Goal: Task Accomplishment & Management: Manage account settings

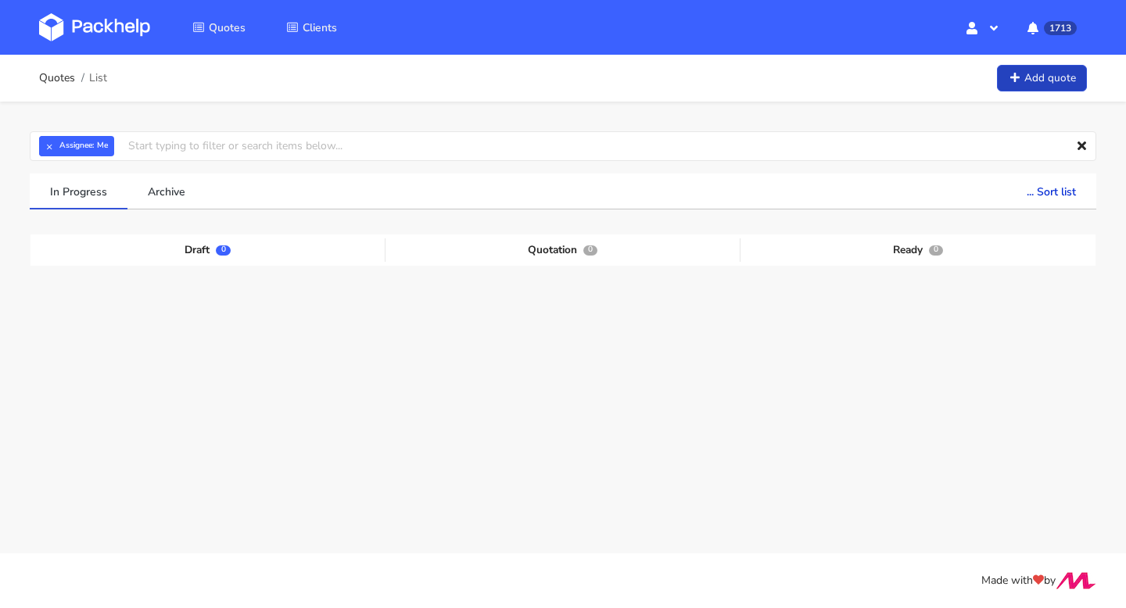
click at [1038, 71] on link "Add quote" at bounding box center [1042, 78] width 90 height 27
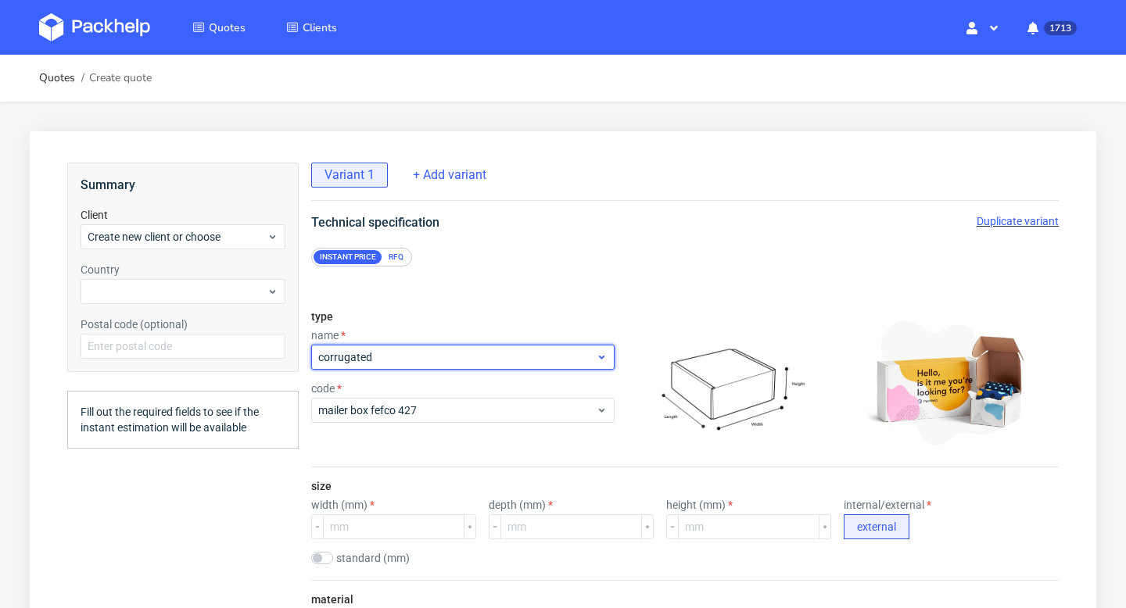
click at [398, 354] on span "corrugated" at bounding box center [457, 357] width 278 height 16
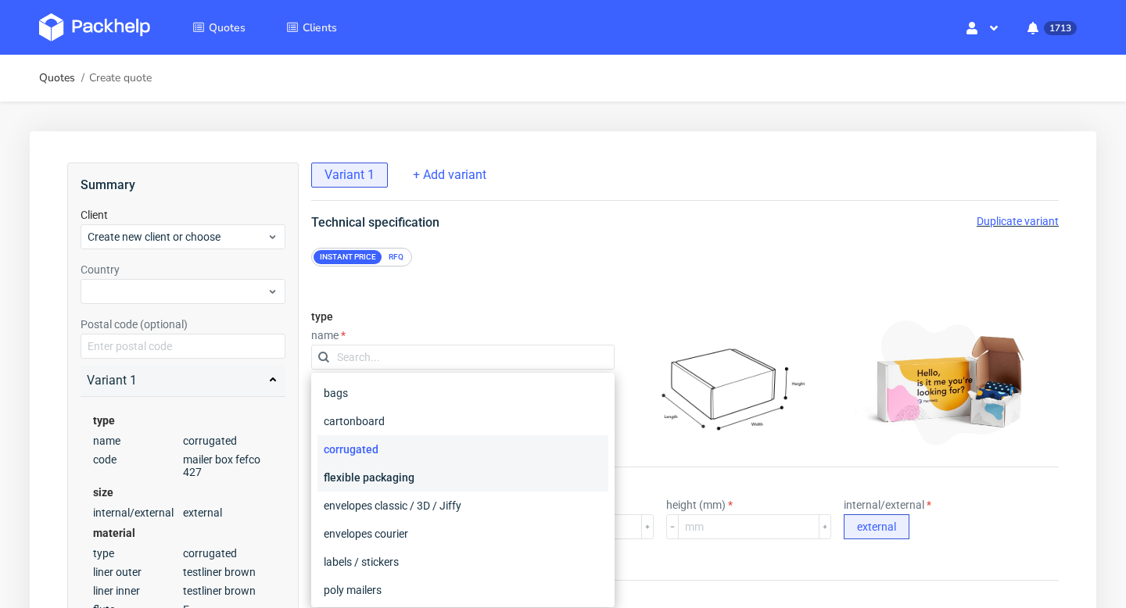
scroll to position [24, 0]
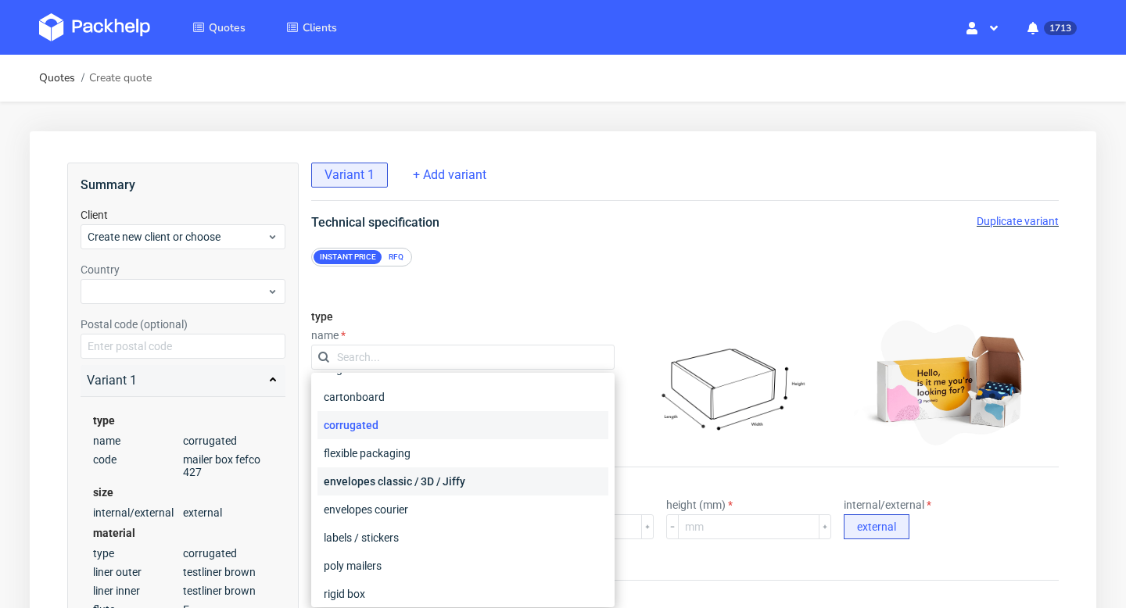
click at [386, 477] on div "envelopes classic / 3D / Jiffy" at bounding box center [462, 481] width 291 height 28
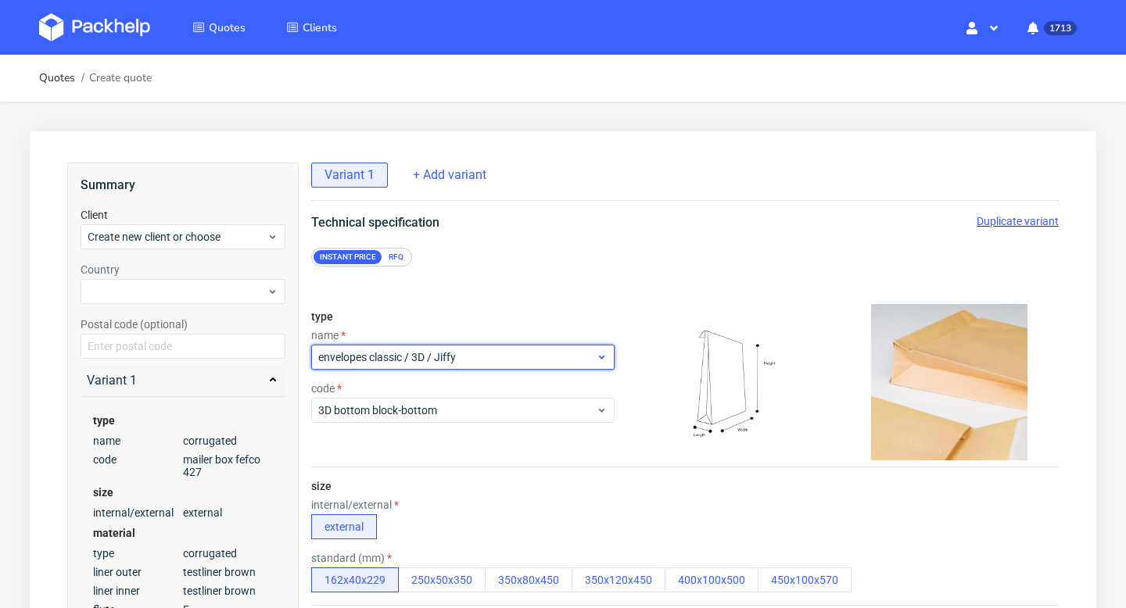
click at [395, 345] on div "envelopes classic / 3D / Jiffy" at bounding box center [462, 357] width 303 height 25
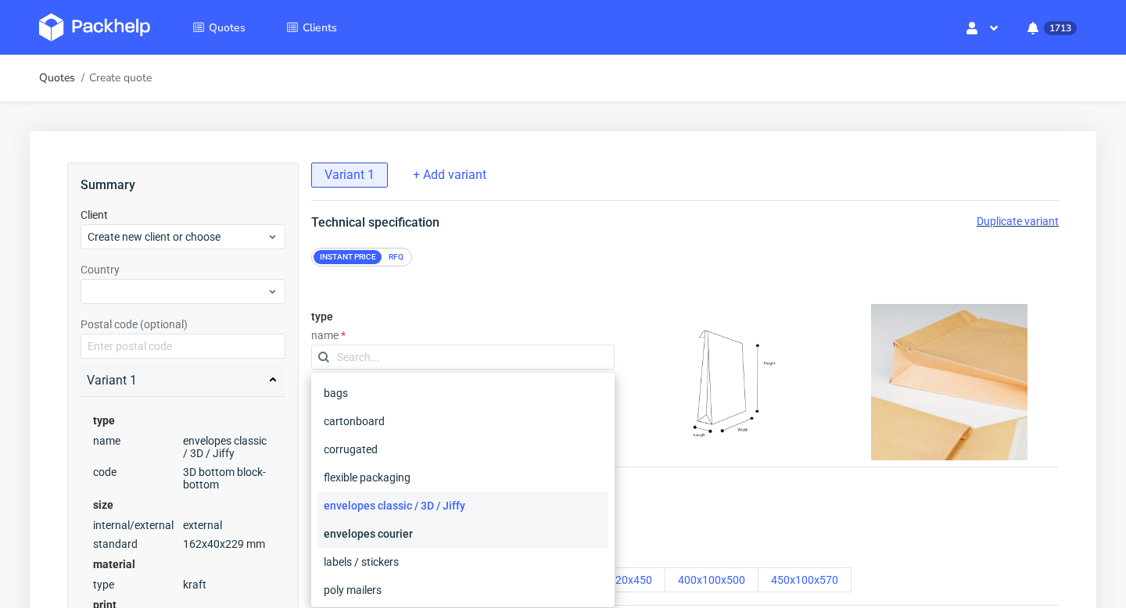
click at [389, 533] on div "envelopes courier" at bounding box center [462, 534] width 291 height 28
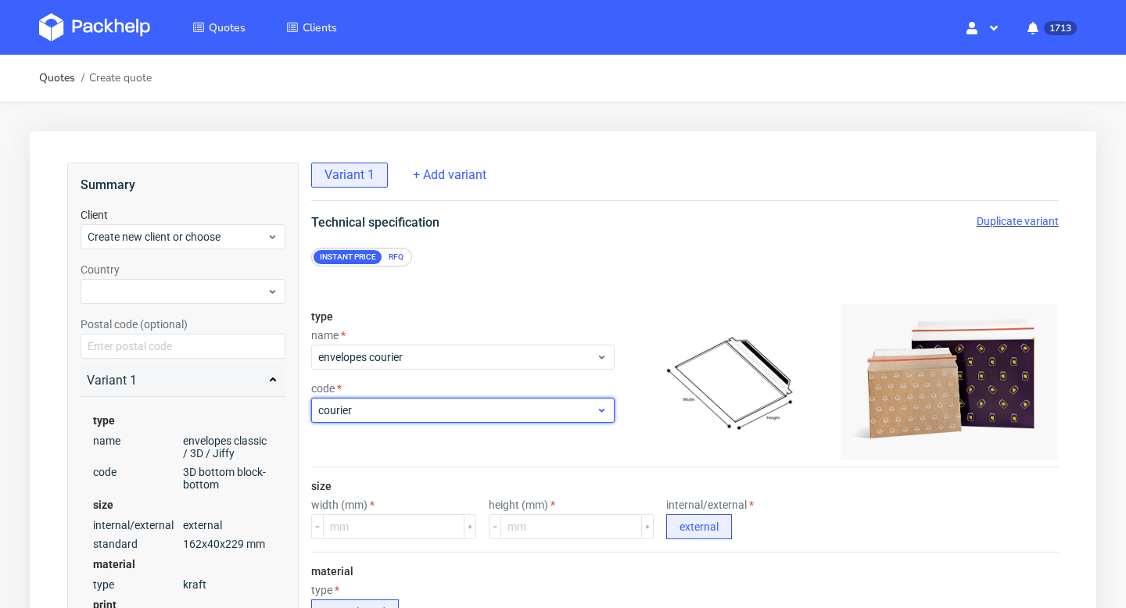
click at [393, 408] on span "courier" at bounding box center [457, 411] width 278 height 16
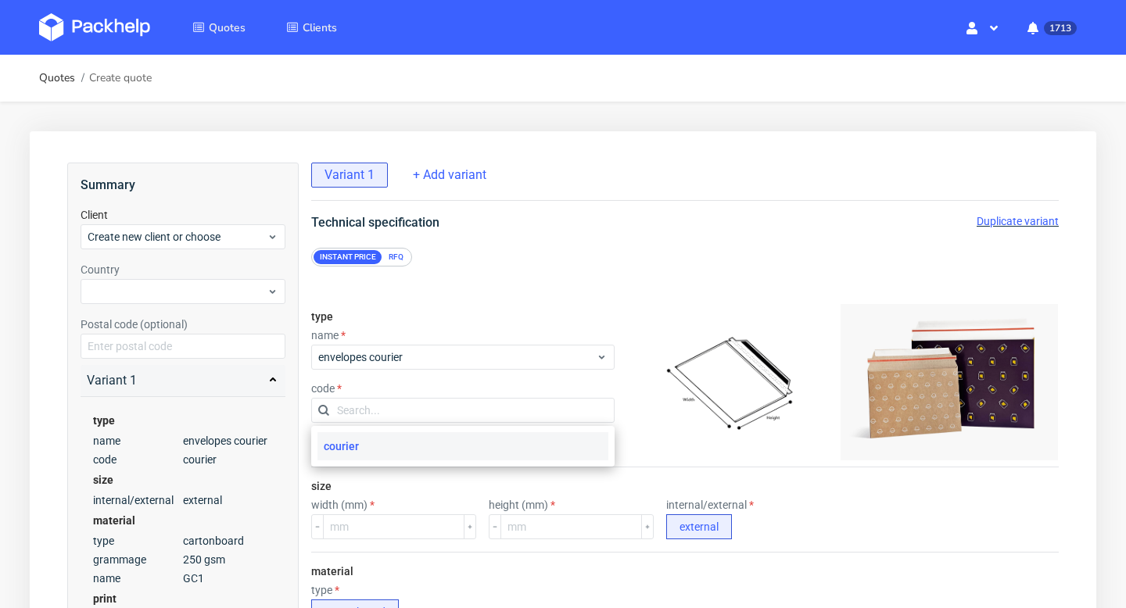
click at [383, 445] on div "courier" at bounding box center [462, 446] width 291 height 28
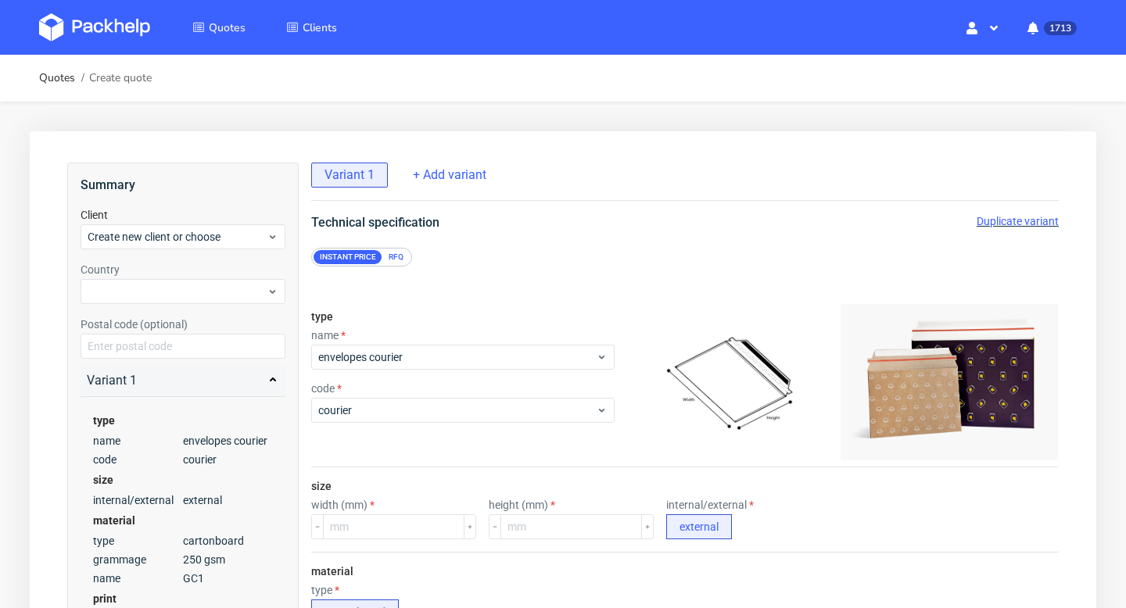
scroll to position [339, 0]
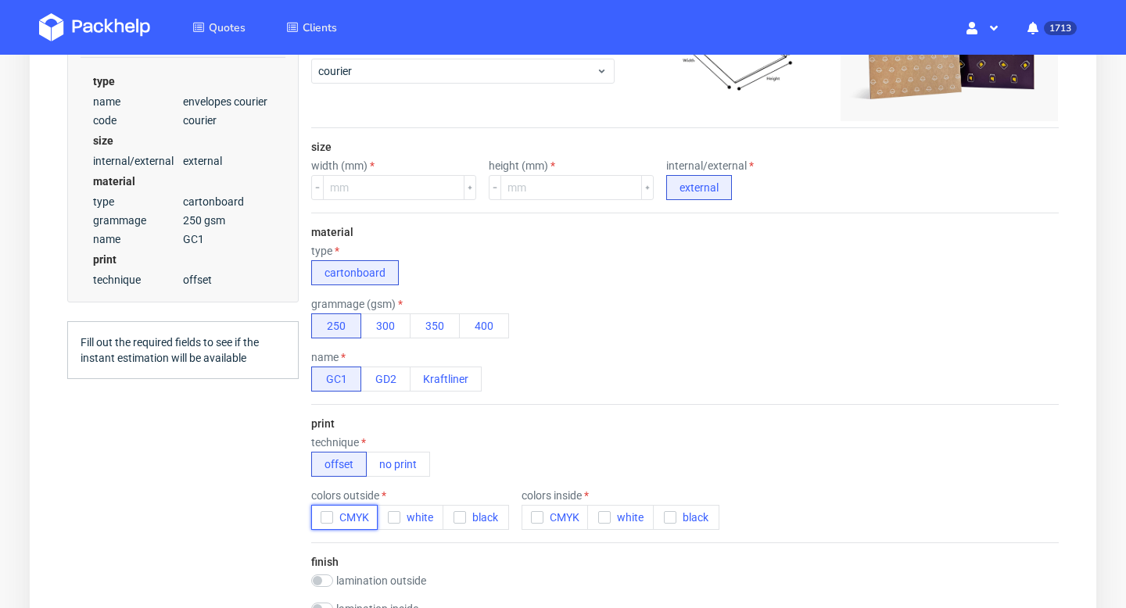
click at [329, 517] on icon "button" at bounding box center [326, 517] width 11 height 11
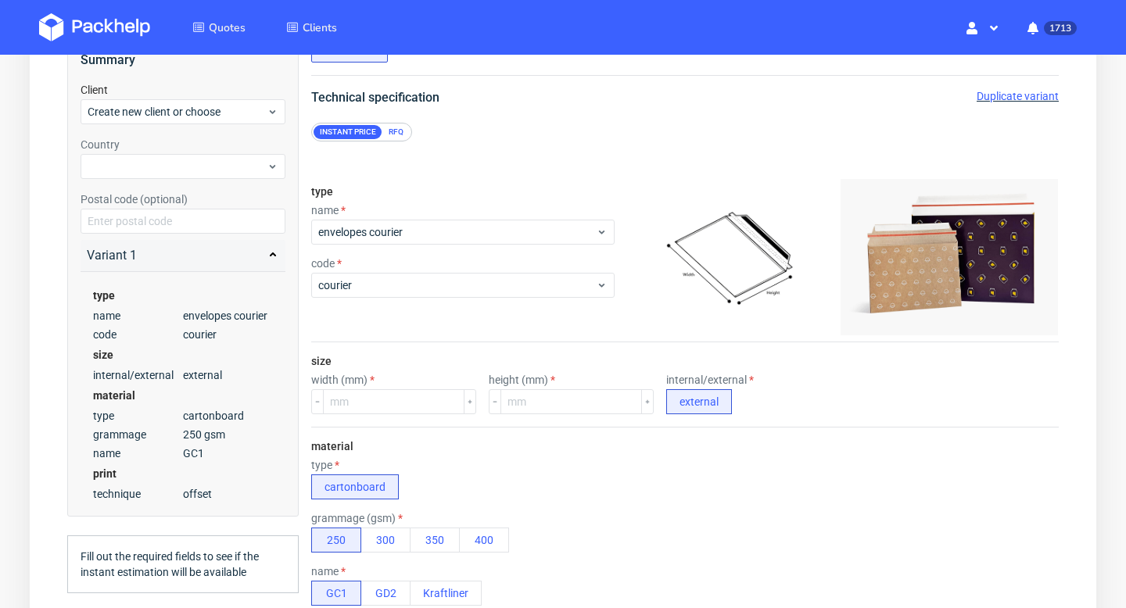
scroll to position [92, 0]
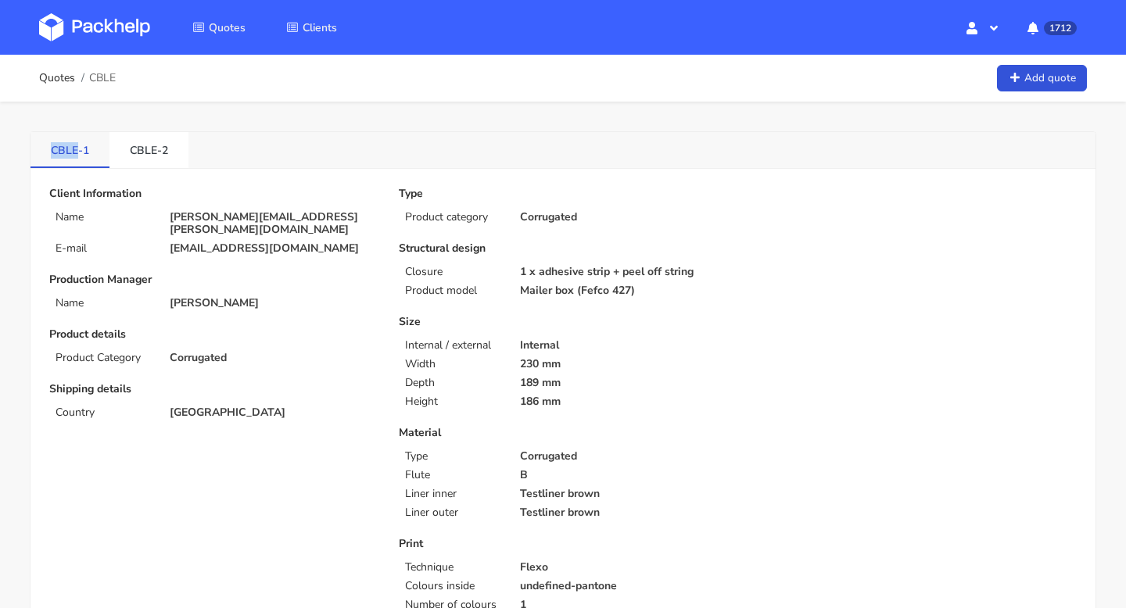
drag, startPoint x: 43, startPoint y: 144, endPoint x: 79, endPoint y: 149, distance: 36.4
click at [79, 149] on link "CBLE-1" at bounding box center [69, 149] width 79 height 34
copy link "CBLE"
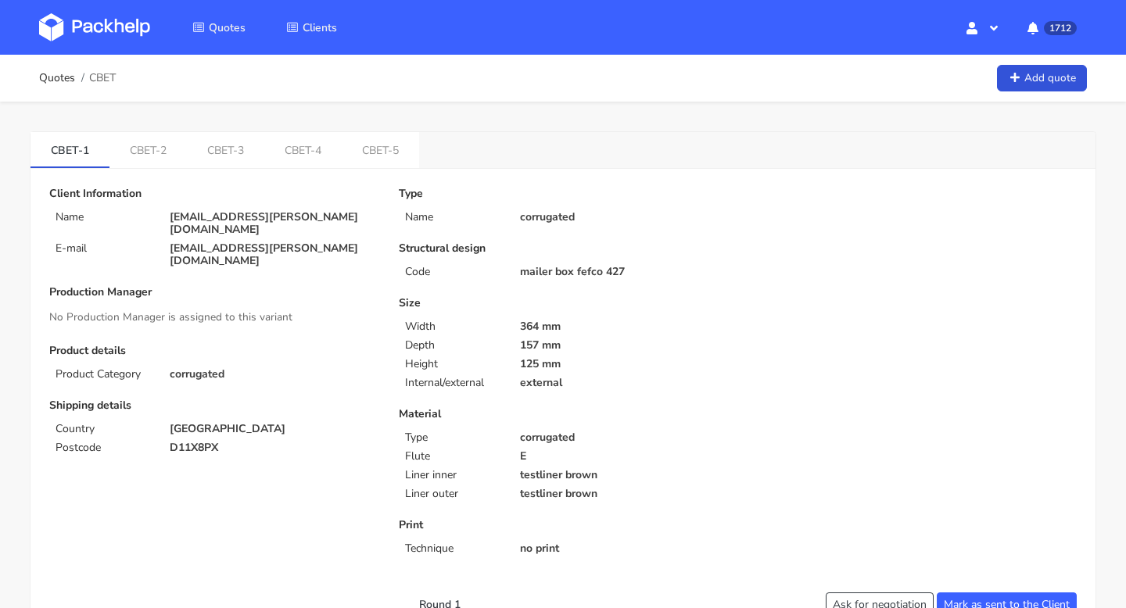
click at [386, 151] on link "CBET-5" at bounding box center [380, 149] width 77 height 34
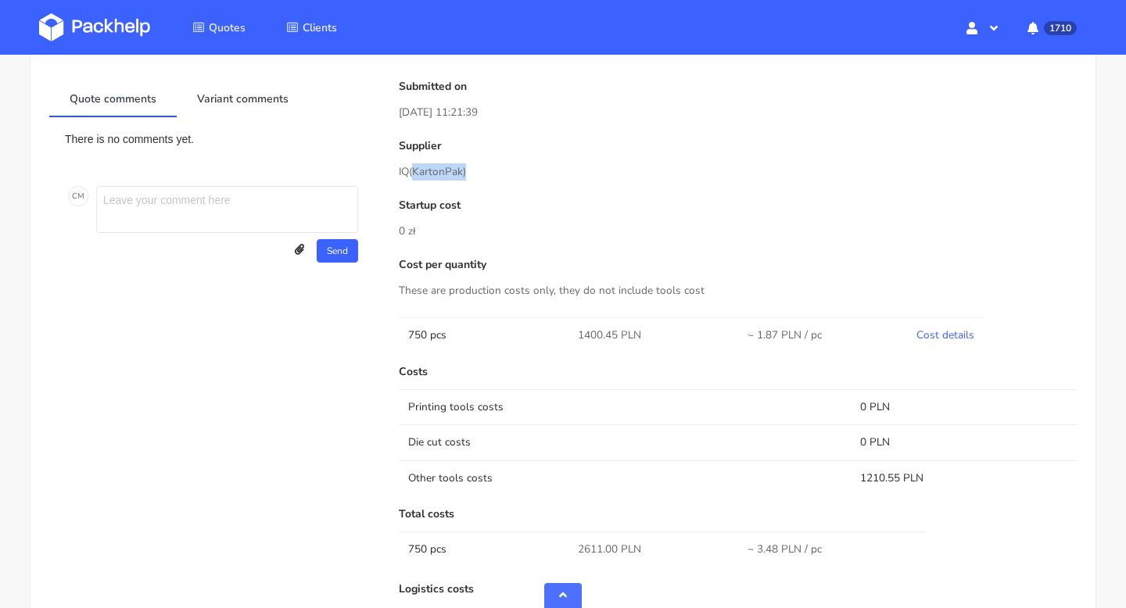
scroll to position [801, 0]
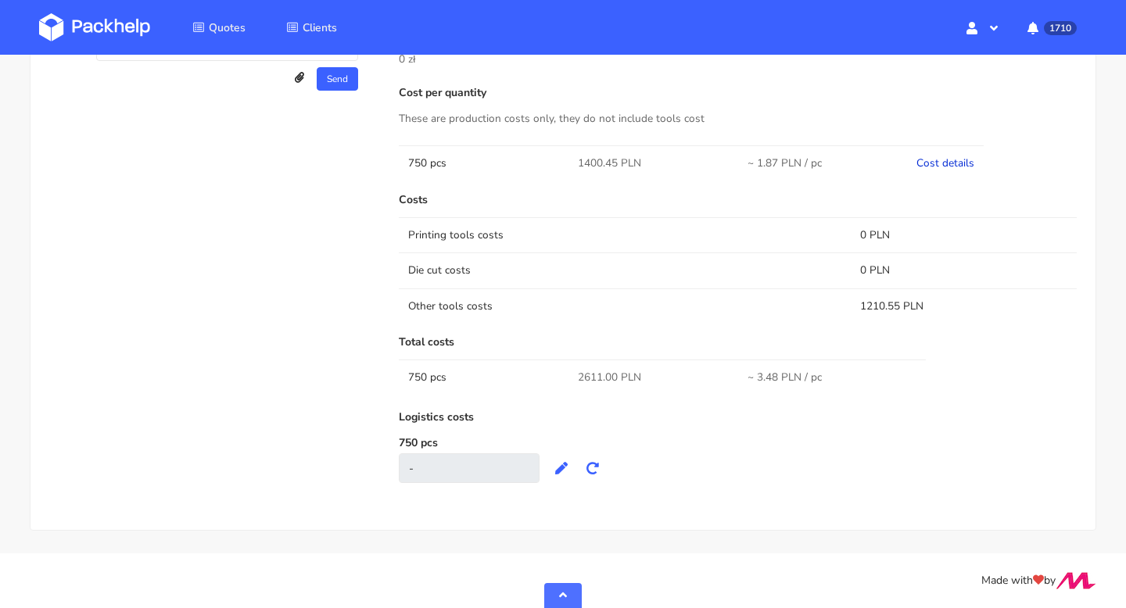
click at [946, 159] on link "Cost details" at bounding box center [945, 163] width 58 height 15
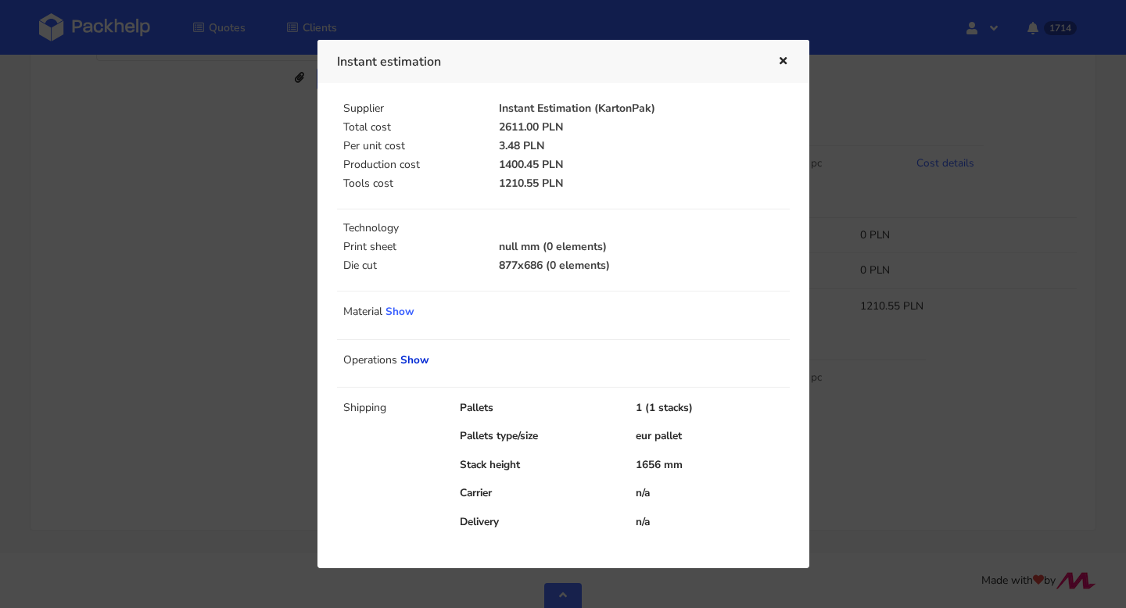
click at [414, 361] on link "Show" at bounding box center [414, 360] width 29 height 15
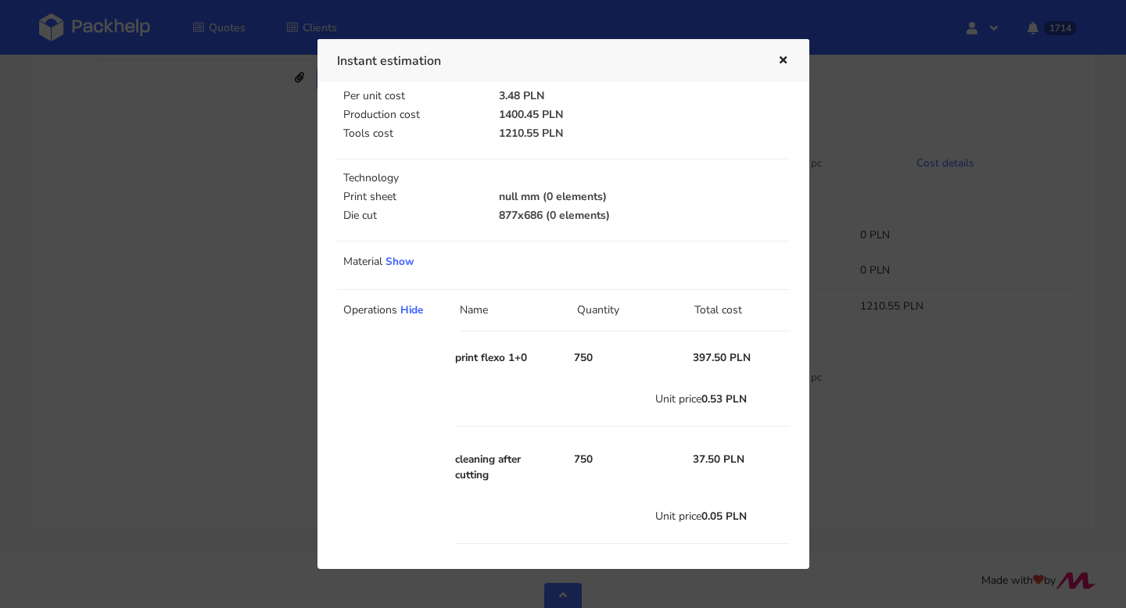
scroll to position [16, 0]
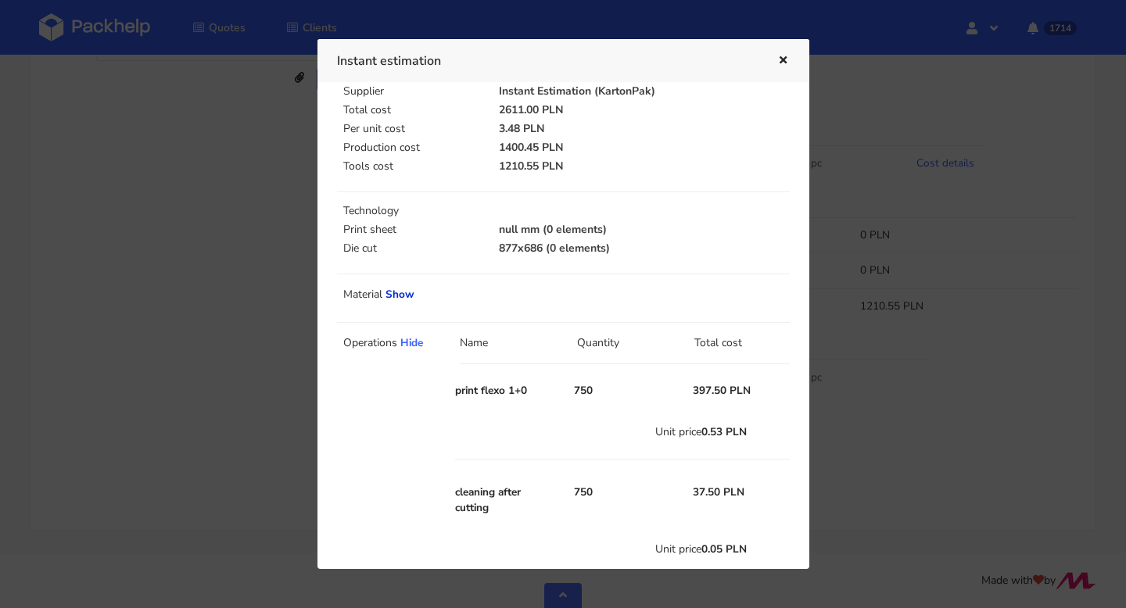
click at [405, 300] on link "Show" at bounding box center [399, 294] width 29 height 15
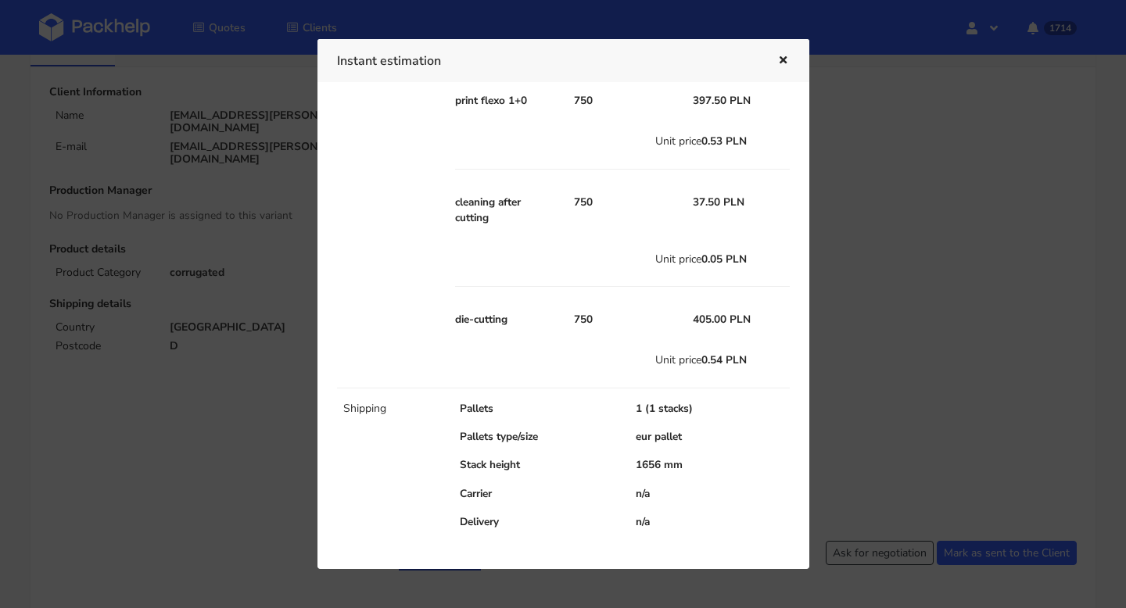
scroll to position [0, 0]
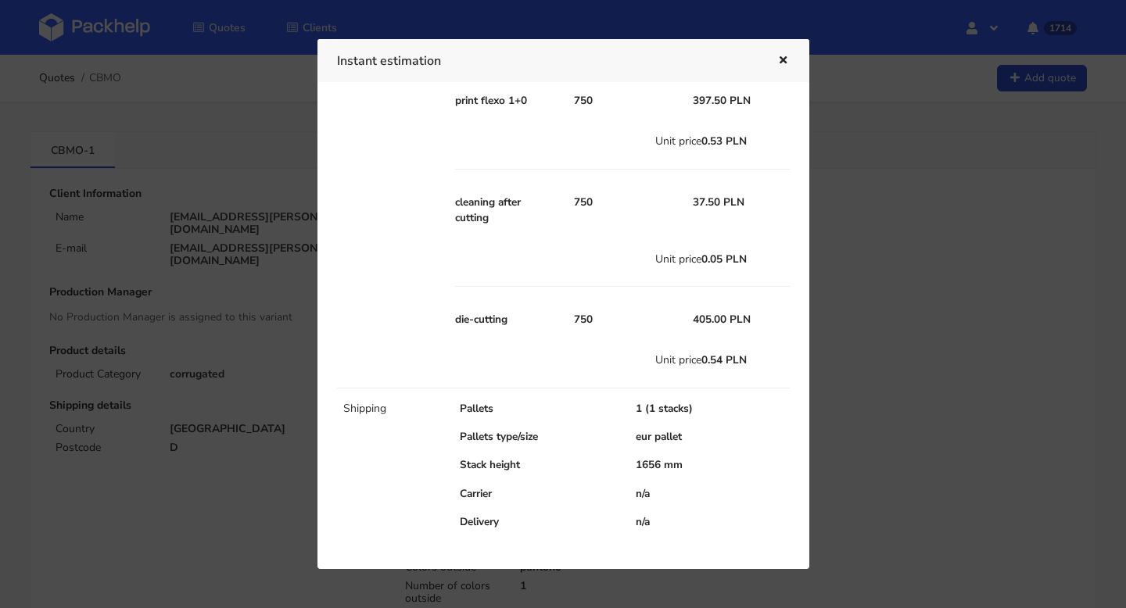
click at [781, 56] on icon "button" at bounding box center [782, 61] width 13 height 11
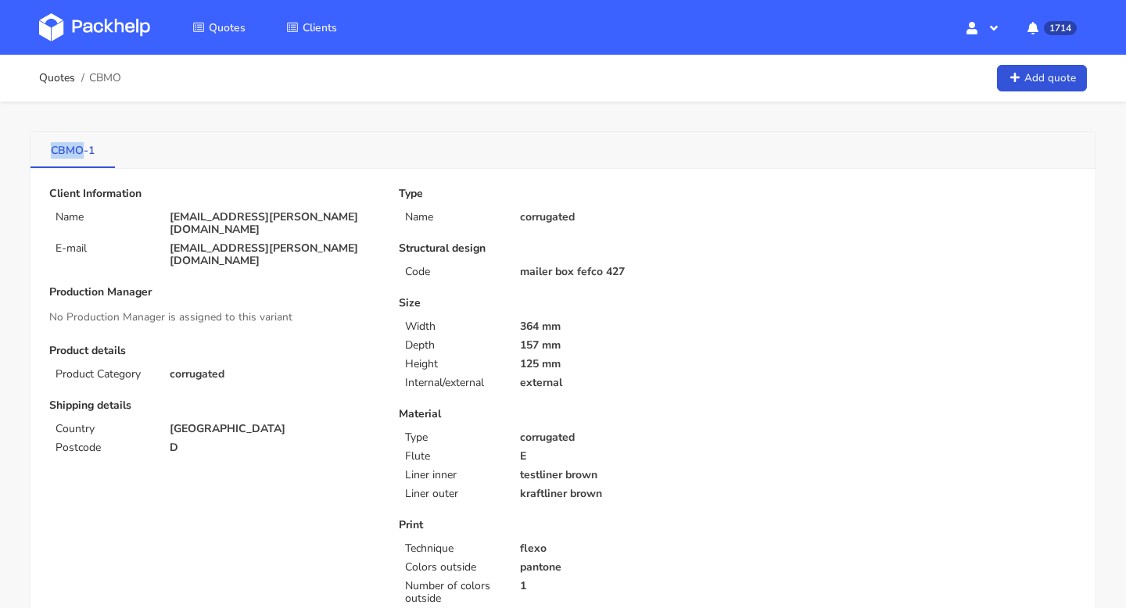
copy link "CBMO"
drag, startPoint x: 39, startPoint y: 152, endPoint x: 82, endPoint y: 152, distance: 43.0
click at [82, 152] on link "CBMO-1" at bounding box center [72, 149] width 84 height 34
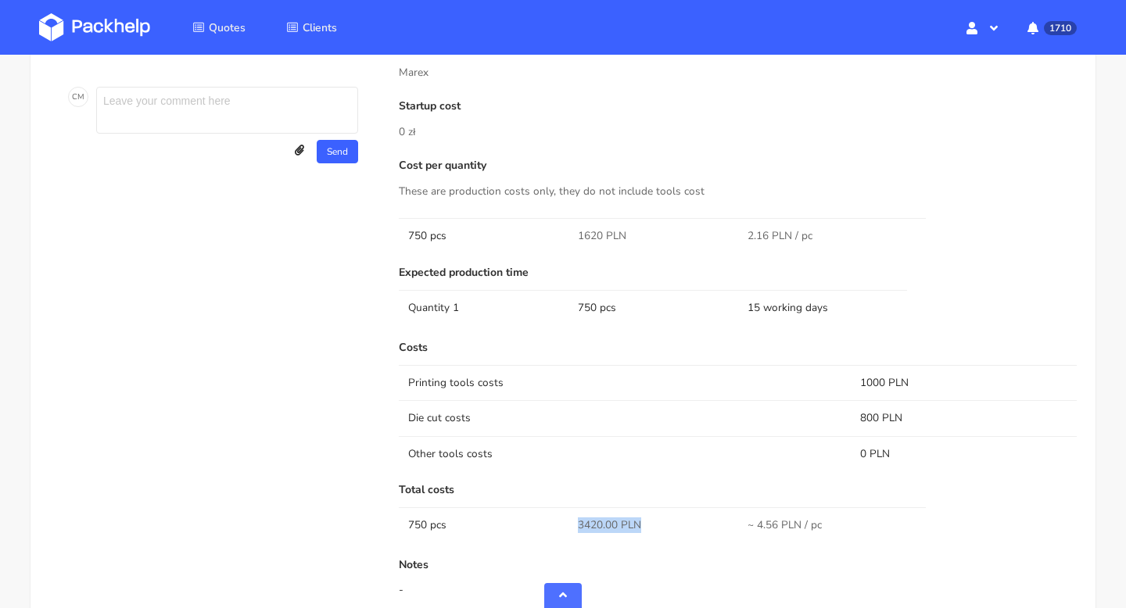
scroll to position [733, 0]
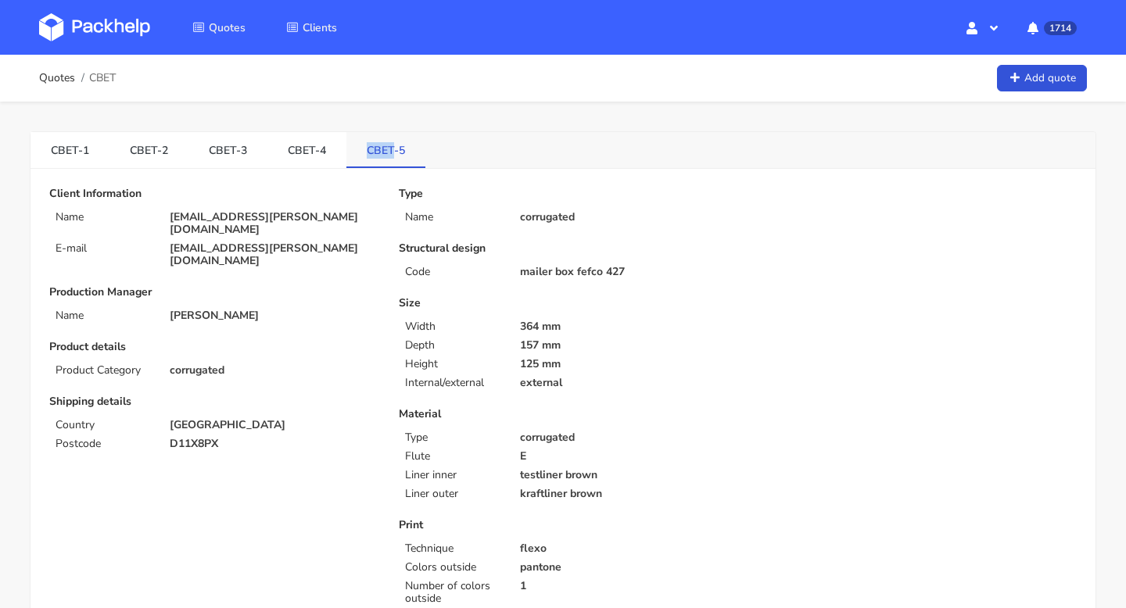
drag, startPoint x: 355, startPoint y: 153, endPoint x: 384, endPoint y: 155, distance: 29.0
click at [384, 155] on link "CBET-5" at bounding box center [385, 149] width 79 height 34
copy link "CBET"
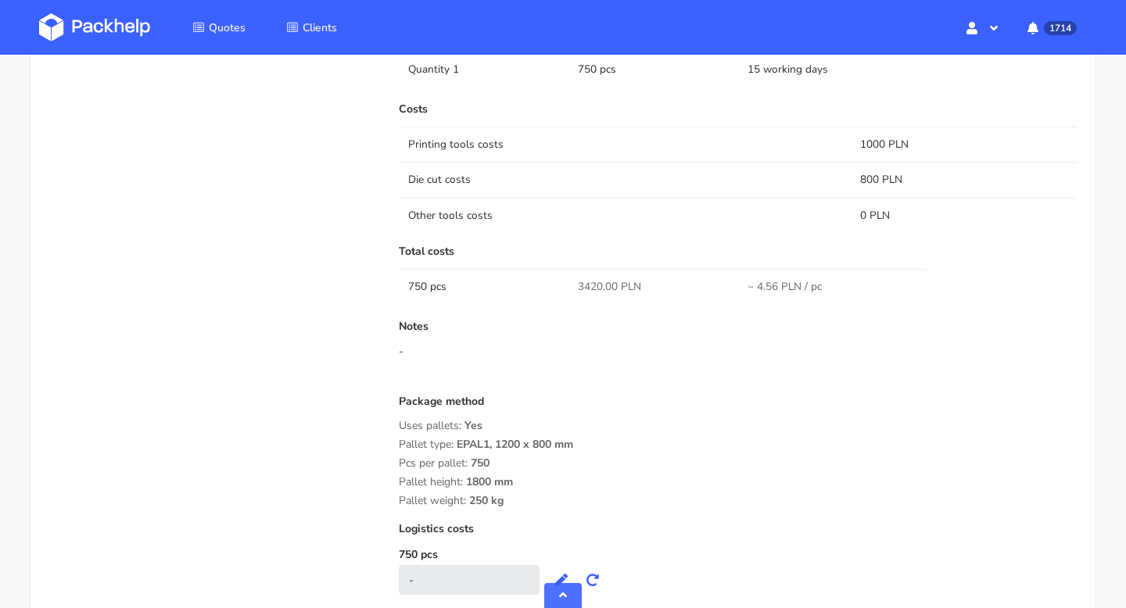
scroll to position [965, 0]
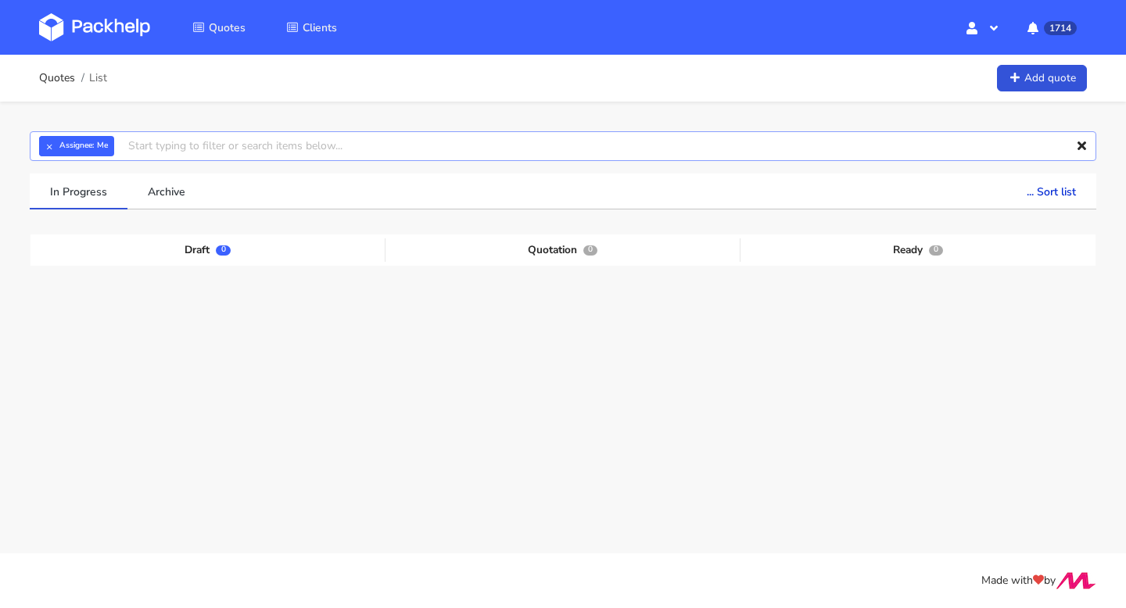
click at [167, 150] on input "text" at bounding box center [563, 146] width 1066 height 30
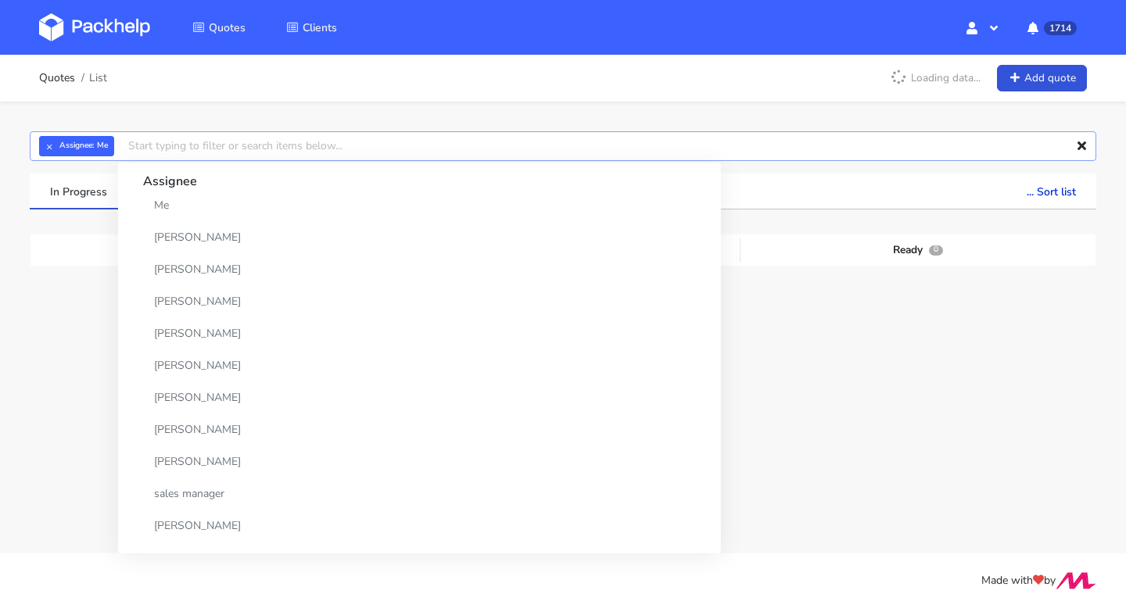
paste input "CBET"
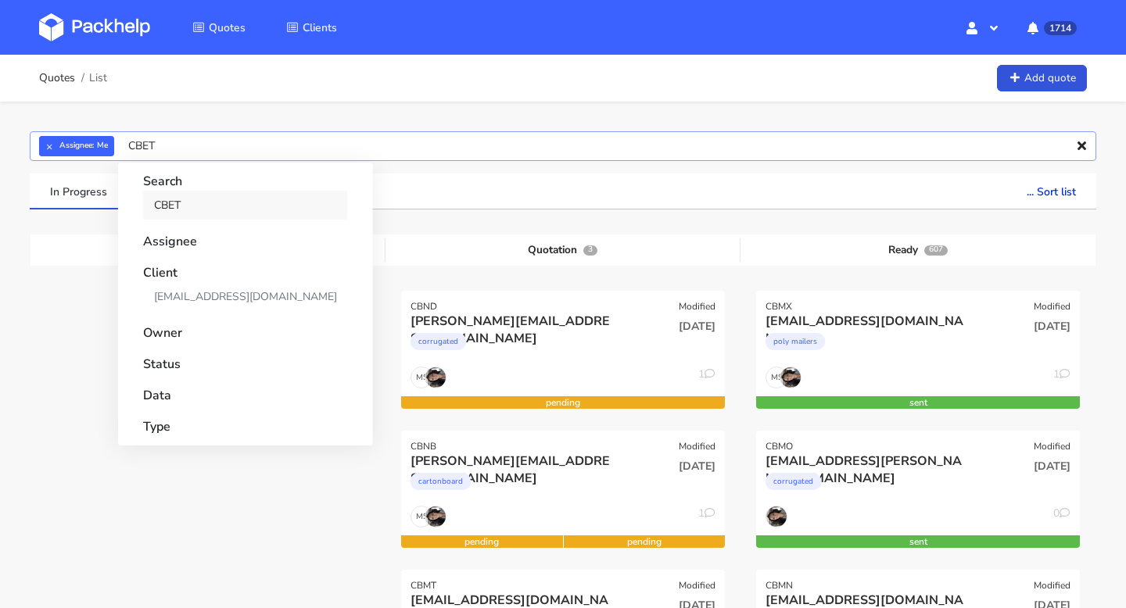
type input "CBET"
click at [180, 204] on link "CBET" at bounding box center [245, 205] width 205 height 29
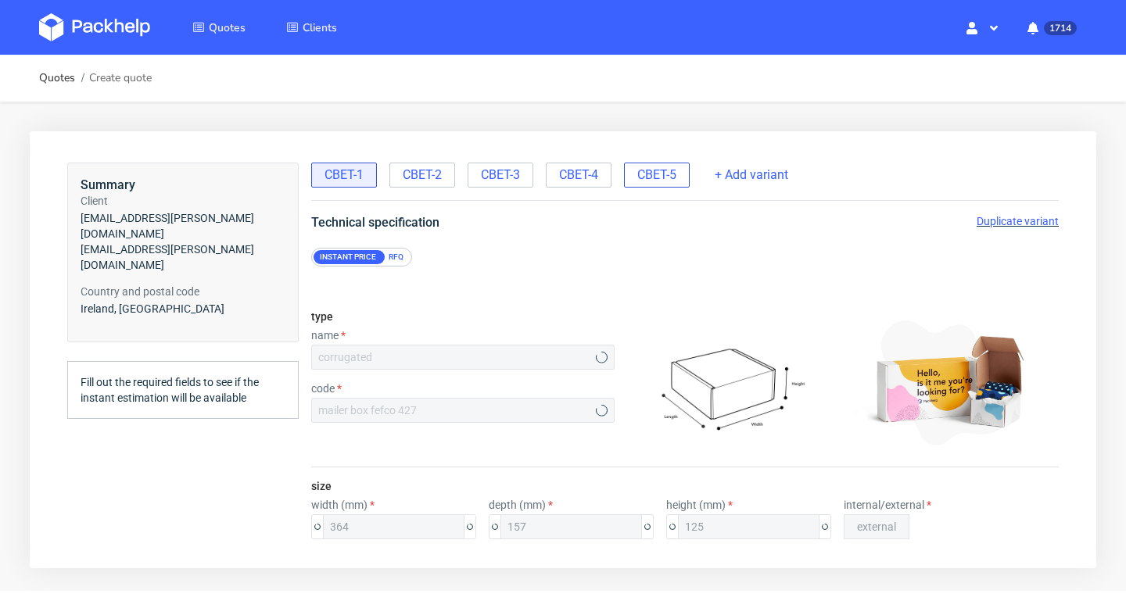
click at [658, 175] on span "CBET-5" at bounding box center [656, 175] width 39 height 17
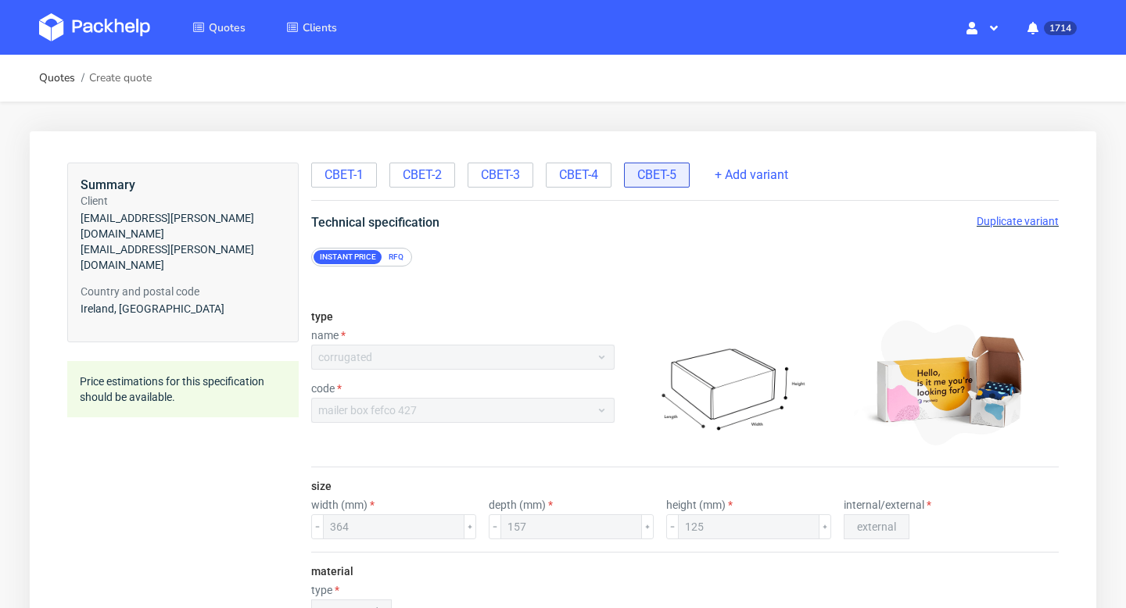
click at [1034, 220] on span "Duplicate variant" at bounding box center [1017, 221] width 82 height 13
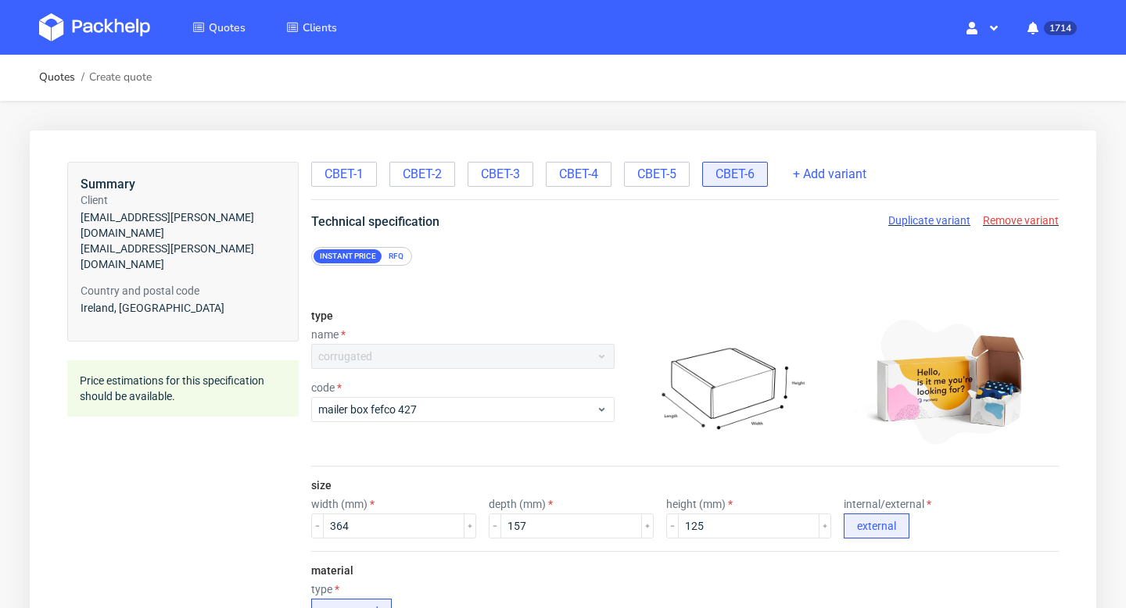
scroll to position [1046, 0]
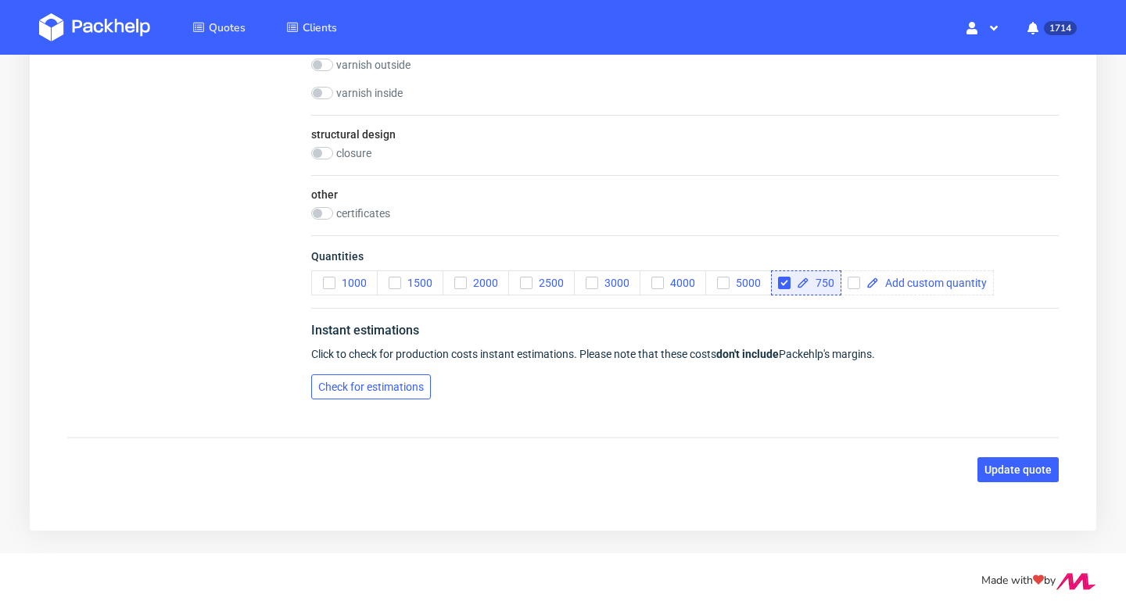
click at [399, 398] on button "Check for estimations" at bounding box center [371, 386] width 120 height 25
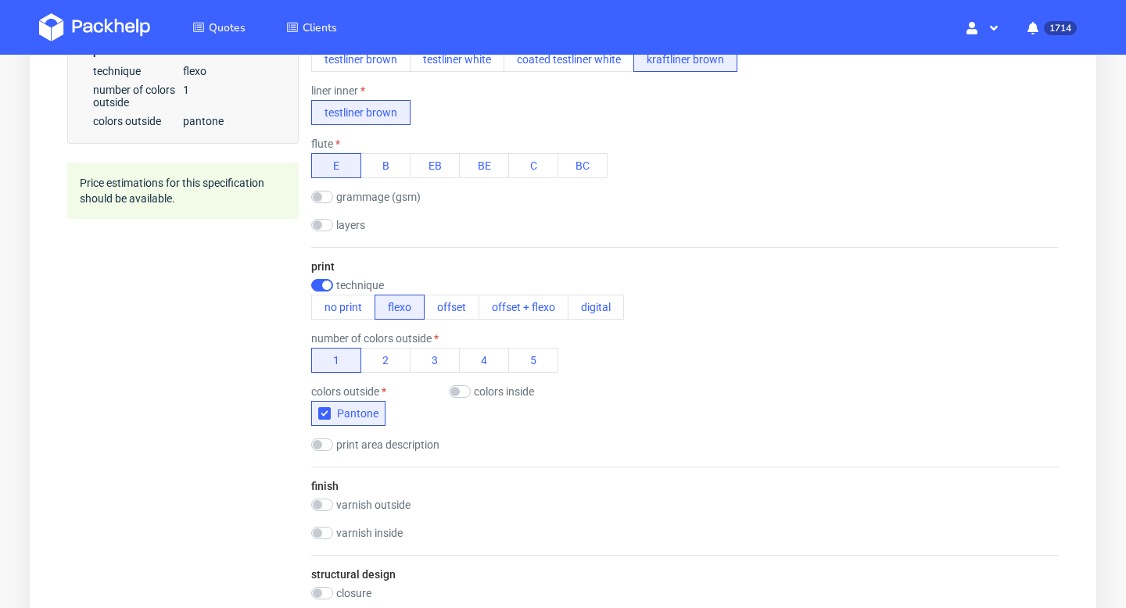
scroll to position [0, 0]
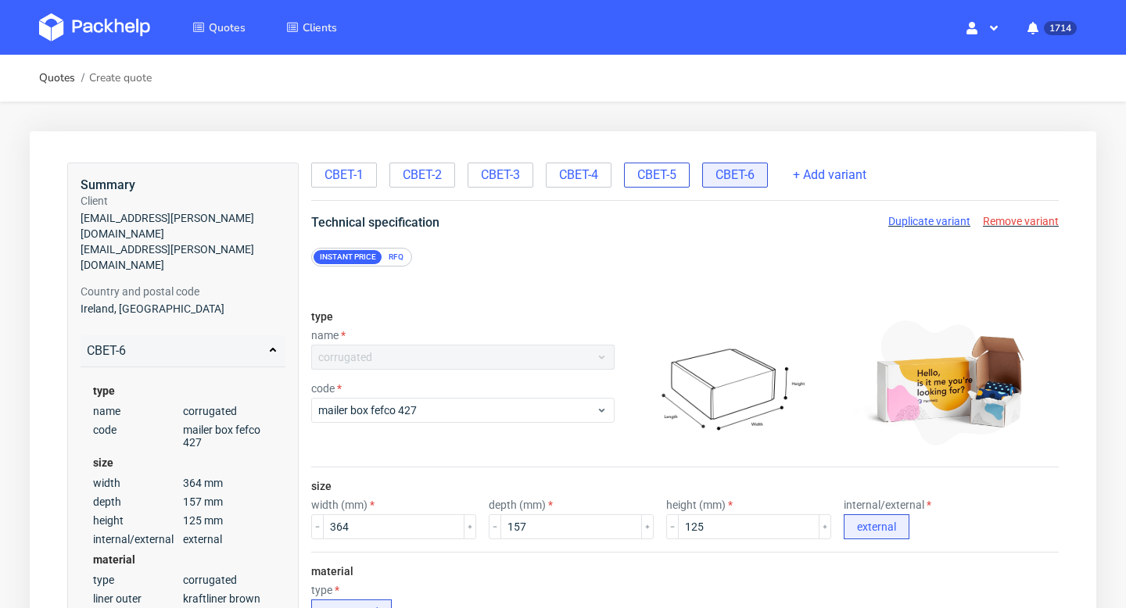
click at [668, 172] on span "CBET-5" at bounding box center [656, 175] width 39 height 17
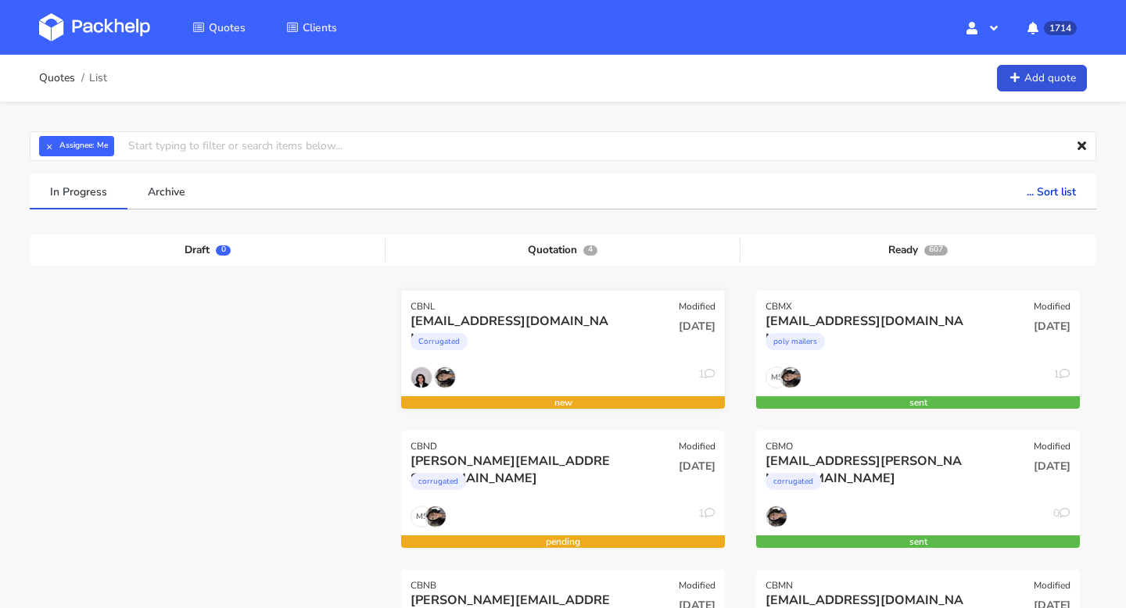
click at [536, 321] on div "[EMAIL_ADDRESS][DOMAIN_NAME]" at bounding box center [513, 321] width 207 height 17
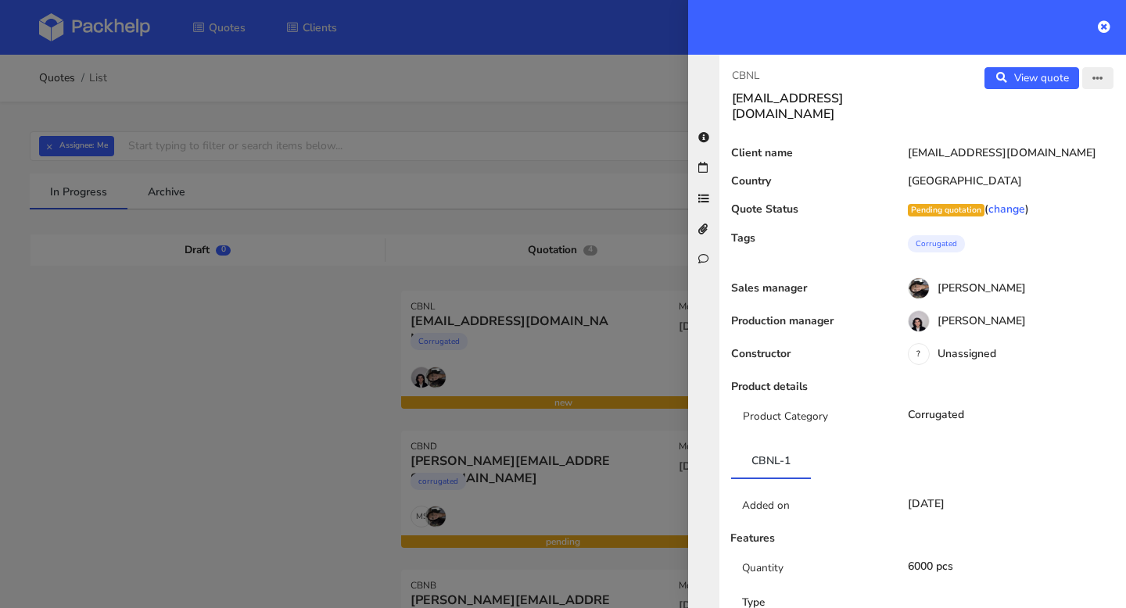
click at [1096, 84] on button "button" at bounding box center [1097, 78] width 31 height 22
click at [1034, 109] on link "Edit quote" at bounding box center [1047, 111] width 138 height 26
click at [1105, 23] on icon at bounding box center [1104, 26] width 13 height 13
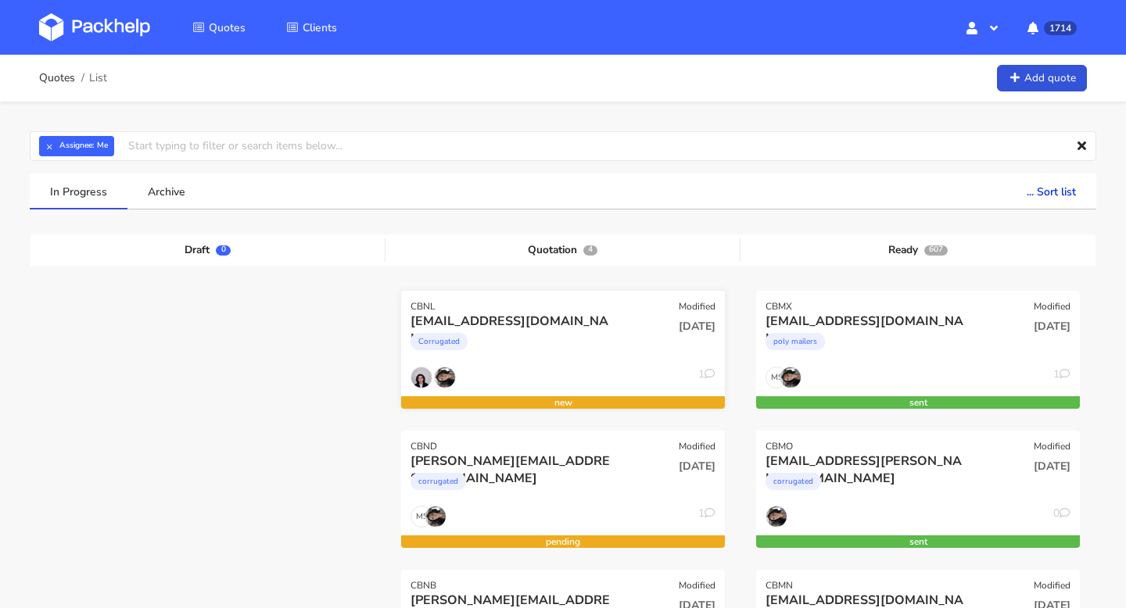
click at [625, 335] on div "[DATE]" at bounding box center [672, 339] width 109 height 53
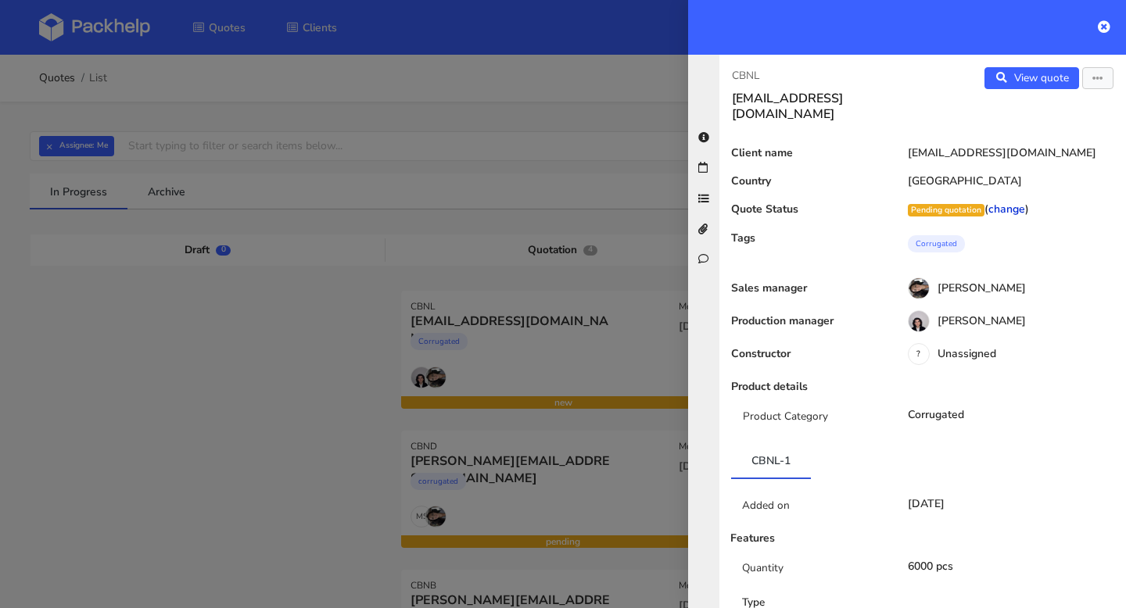
click at [1025, 202] on link "change" at bounding box center [1006, 209] width 37 height 15
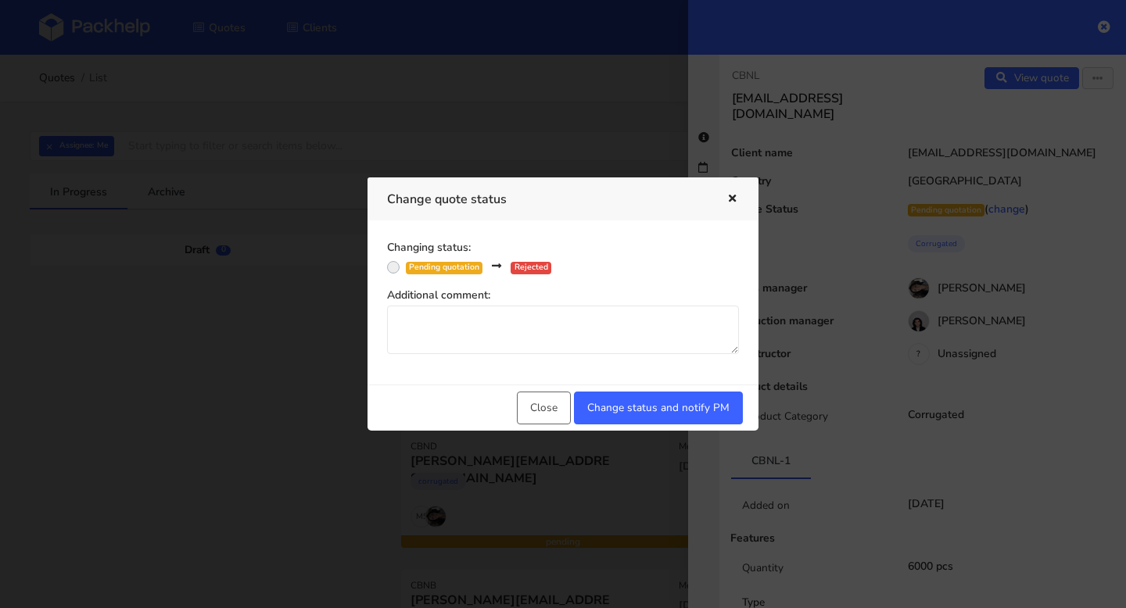
click at [406, 266] on label "Pending quotation Rejected" at bounding box center [478, 266] width 145 height 16
click at [391, 266] on input "Pending quotation Rejected" at bounding box center [393, 266] width 13 height 16
radio input "true"
click at [650, 409] on button "Change status and notify PM" at bounding box center [658, 408] width 169 height 33
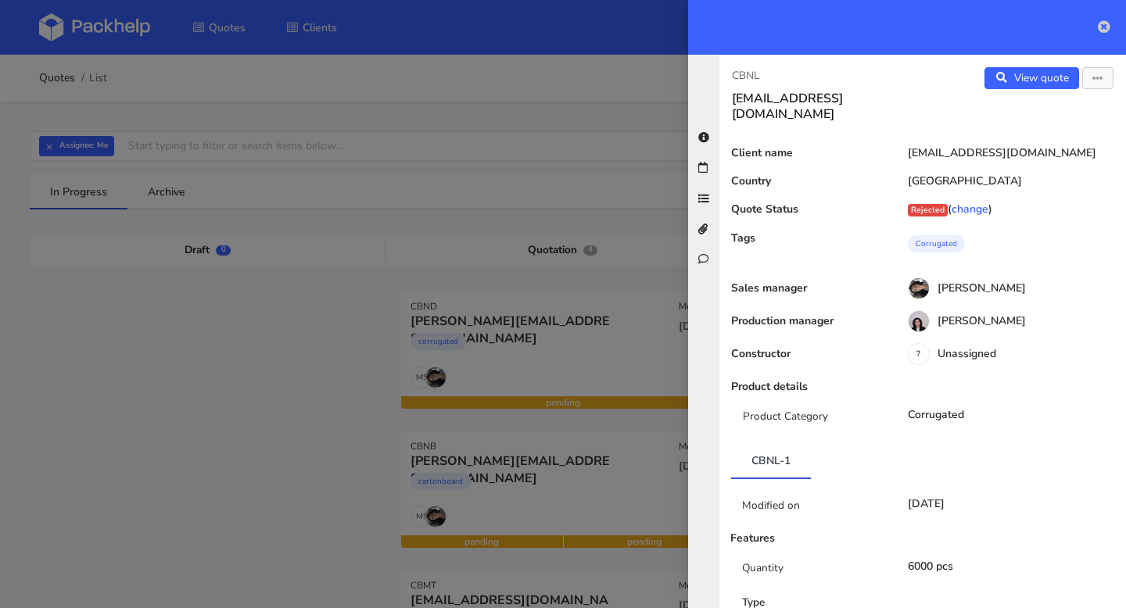
click at [1104, 24] on icon at bounding box center [1104, 26] width 13 height 13
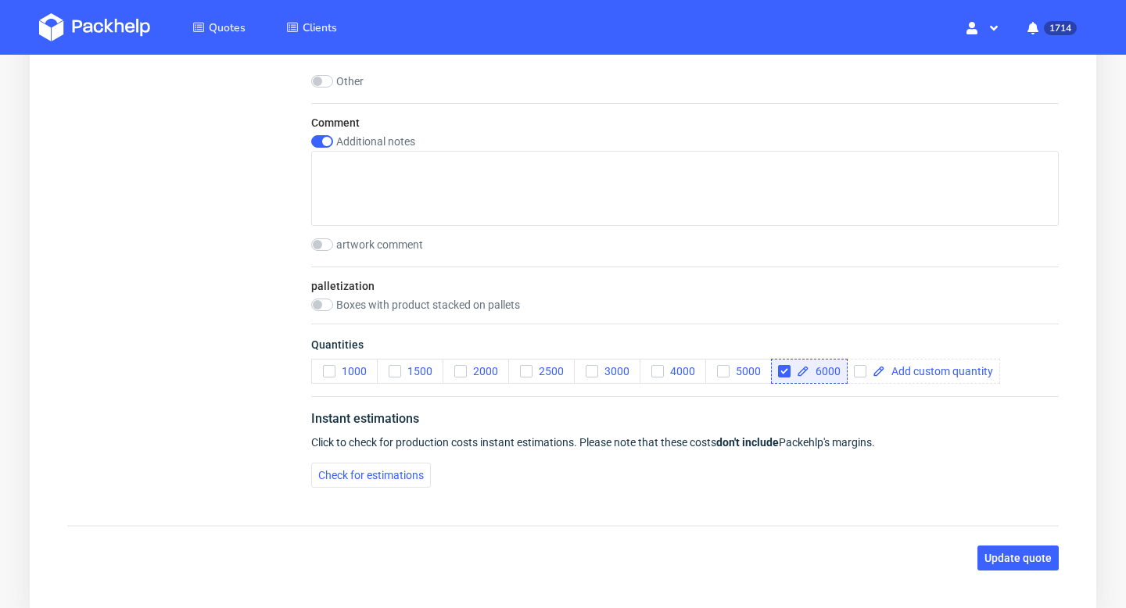
scroll to position [2282, 0]
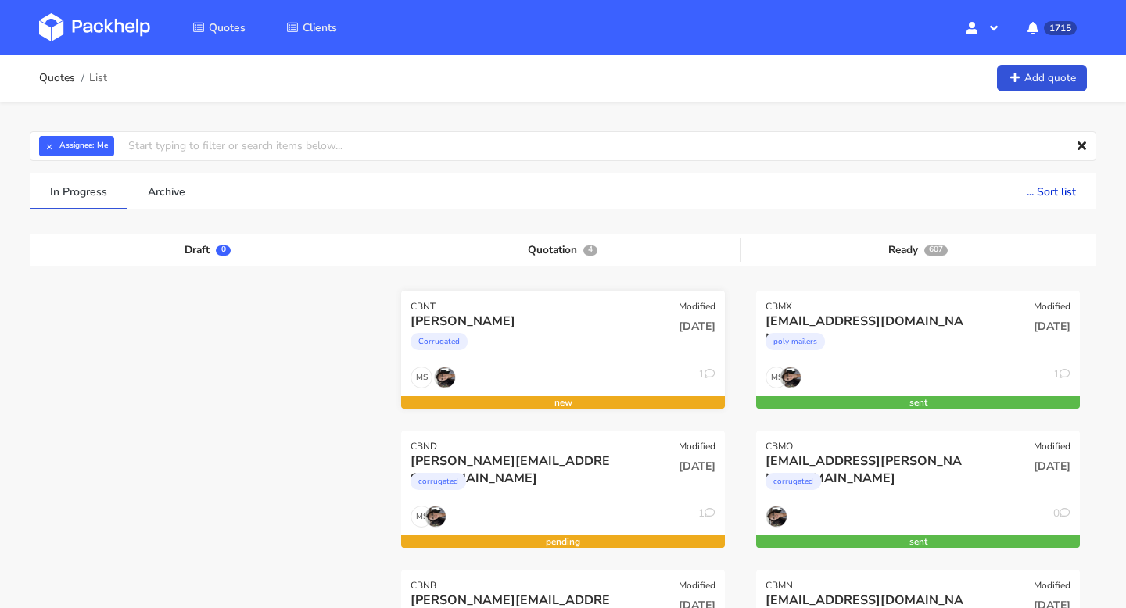
click at [557, 309] on div "CBNT Modified" at bounding box center [563, 302] width 324 height 22
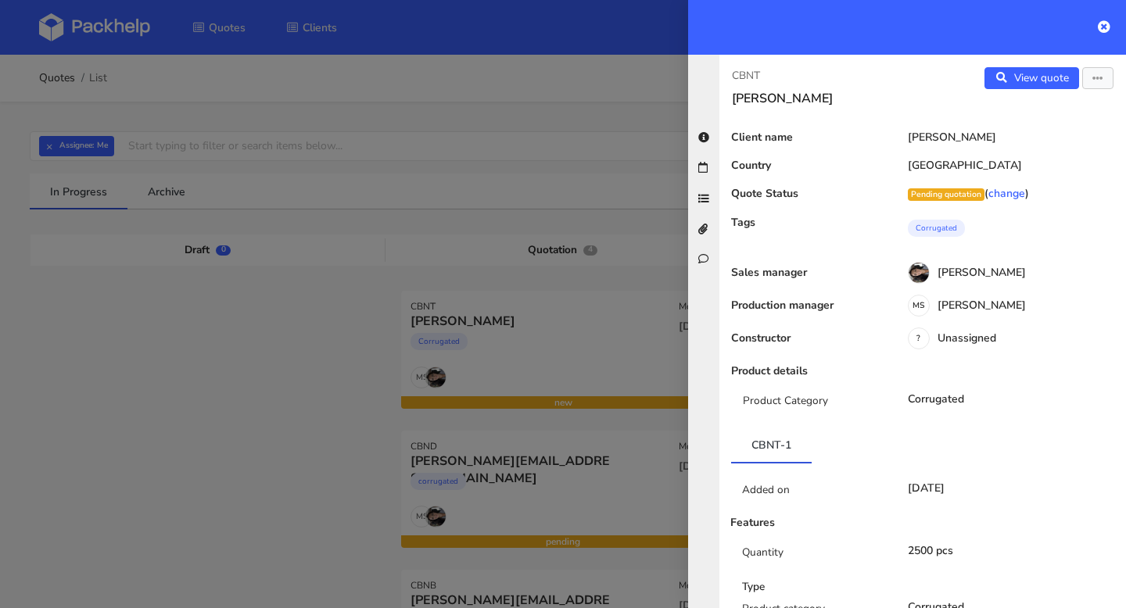
drag, startPoint x: 779, startPoint y: 65, endPoint x: 718, endPoint y: 66, distance: 61.0
click at [718, 66] on div "CBNT Martin View quote Edit quote Client name Martin Country Poland Quote Statu…" at bounding box center [907, 331] width 438 height 553
drag, startPoint x: 758, startPoint y: 73, endPoint x: 720, endPoint y: 73, distance: 37.5
click at [720, 73] on div "CBNT Martin" at bounding box center [820, 86] width 203 height 39
copy p "CBNT"
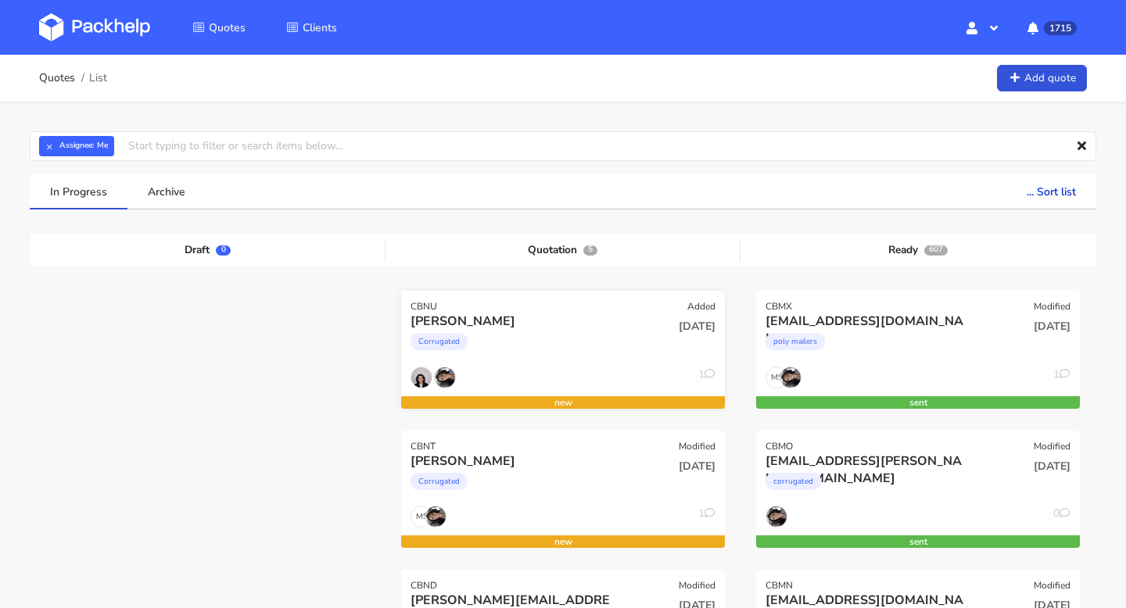
click at [469, 307] on div "CBNU Added" at bounding box center [563, 302] width 324 height 22
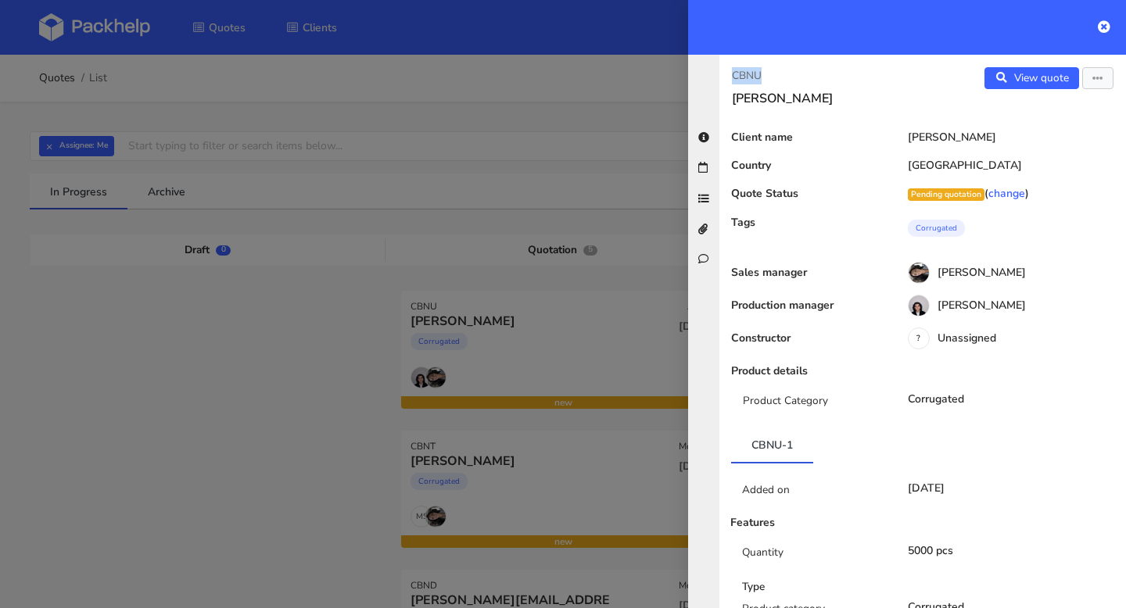
drag, startPoint x: 772, startPoint y: 75, endPoint x: 725, endPoint y: 75, distance: 47.7
click at [725, 75] on div "CBNU [PERSON_NAME]" at bounding box center [820, 86] width 203 height 39
copy p "CBNU"
